Goal: Task Accomplishment & Management: Use online tool/utility

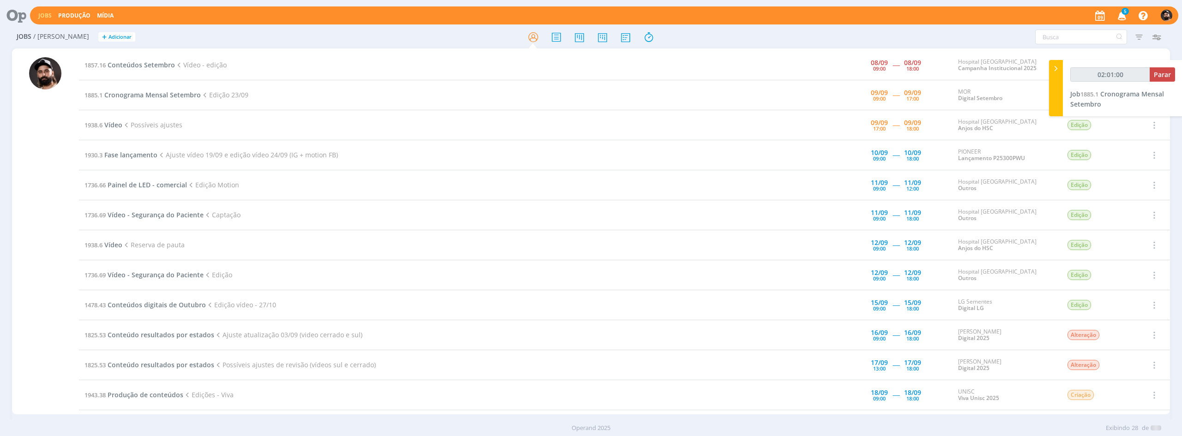
click at [1149, 95] on span "Cronograma Mensal Setembro" at bounding box center [1117, 99] width 94 height 19
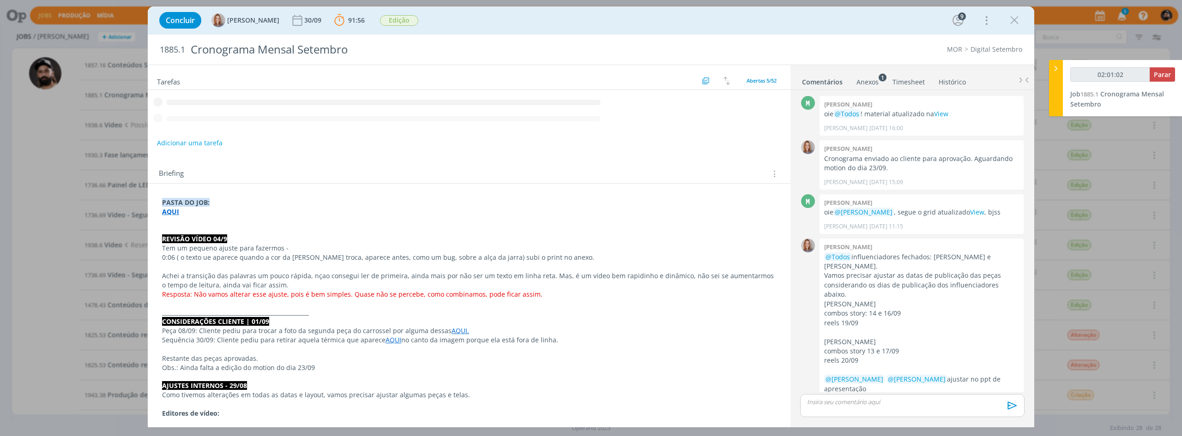
scroll to position [1193, 0]
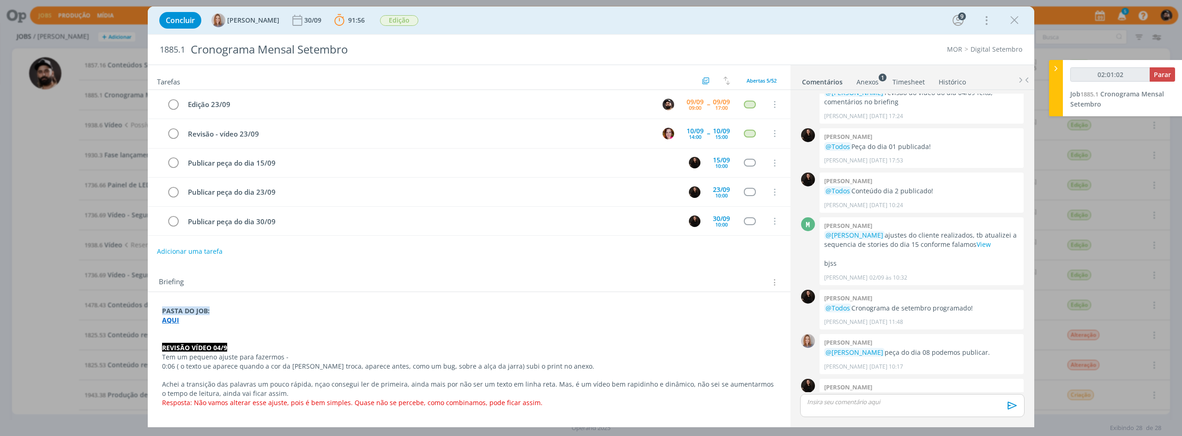
type input "02:01:03"
click at [1160, 77] on span "Parar" at bounding box center [1162, 74] width 17 height 9
click at [399, 107] on div "Edição 23/09" at bounding box center [419, 105] width 470 height 12
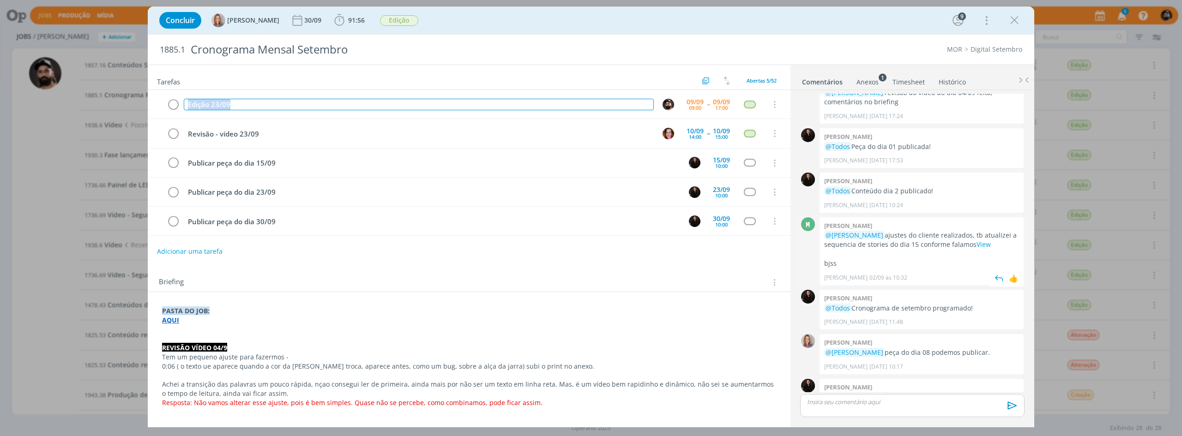
copy div "Edição 23/09"
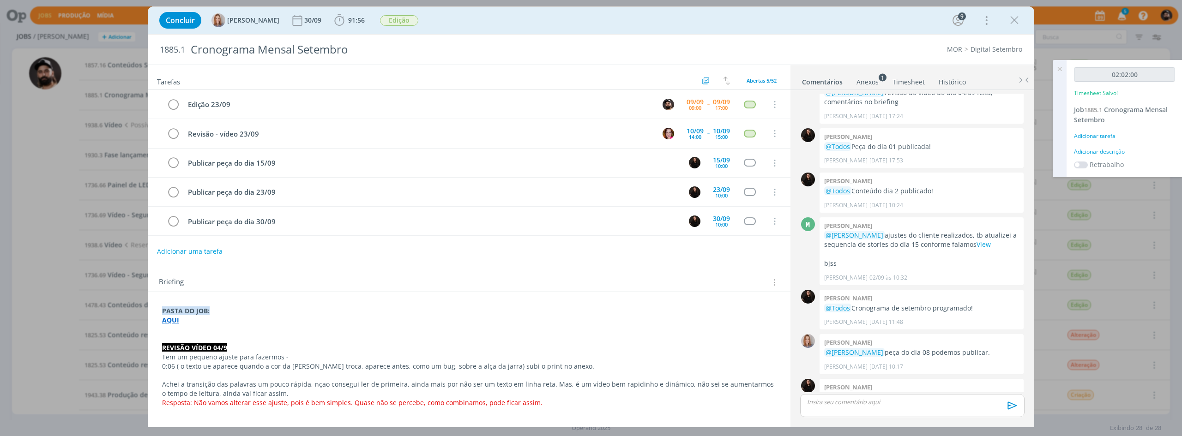
click at [1115, 148] on div "Adicionar descrição" at bounding box center [1124, 152] width 101 height 8
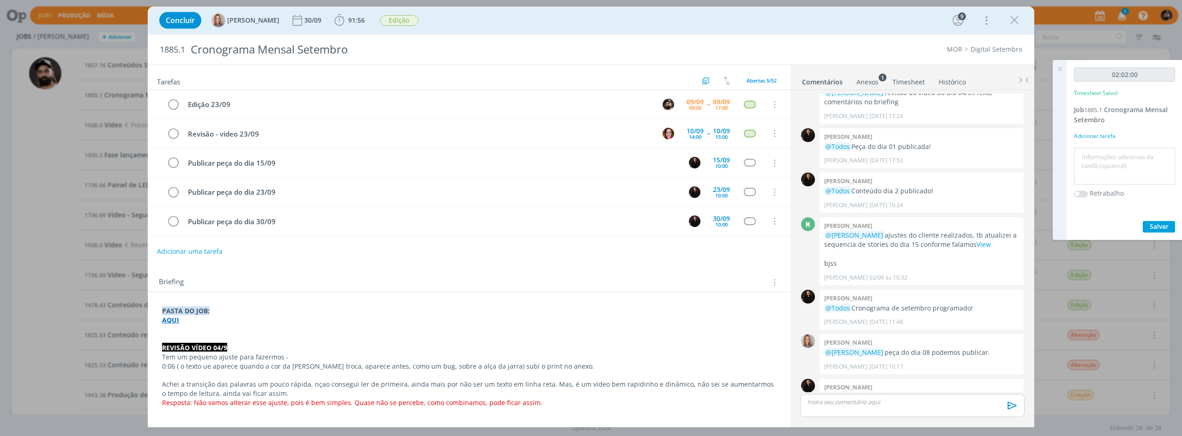
drag, startPoint x: 1121, startPoint y: 167, endPoint x: 1143, endPoint y: 203, distance: 41.8
click at [1122, 167] on textarea at bounding box center [1124, 166] width 96 height 33
paste textarea "Edição 23/09"
type textarea "Edição 23/09"
drag, startPoint x: 1149, startPoint y: 222, endPoint x: 1155, endPoint y: 224, distance: 6.4
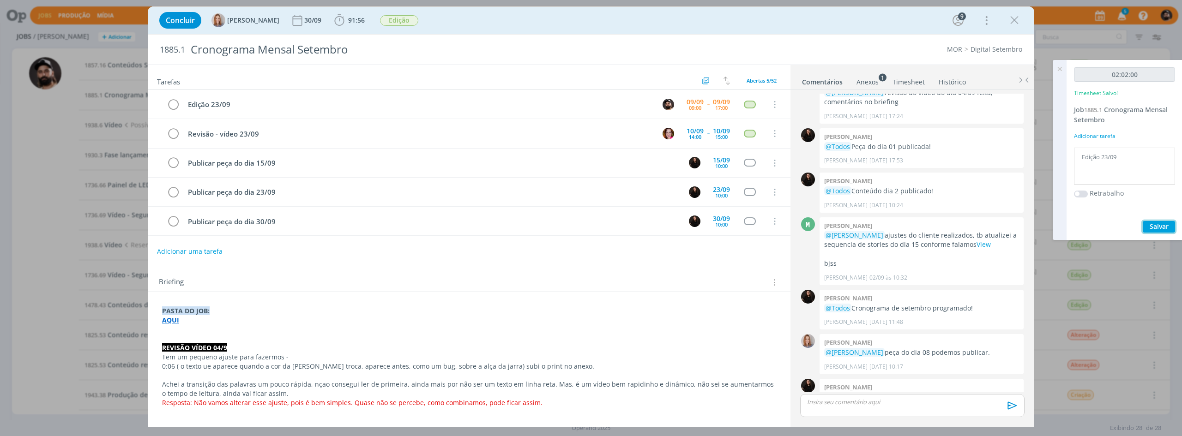
click at [1153, 223] on button "Salvar" at bounding box center [1159, 227] width 32 height 12
click at [1056, 66] on icon at bounding box center [1059, 69] width 17 height 18
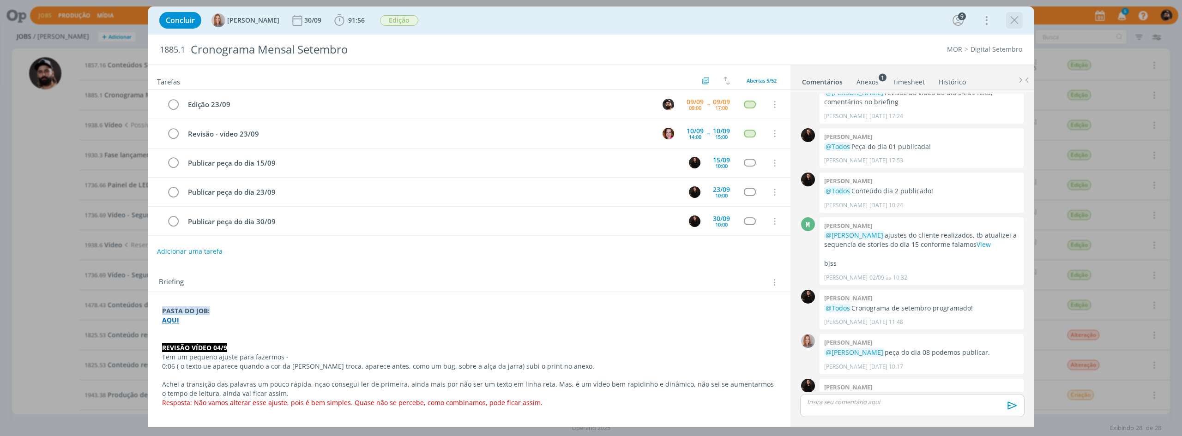
click at [1014, 14] on icon "dialog" at bounding box center [1014, 20] width 14 height 14
